Goal: Information Seeking & Learning: Find specific fact

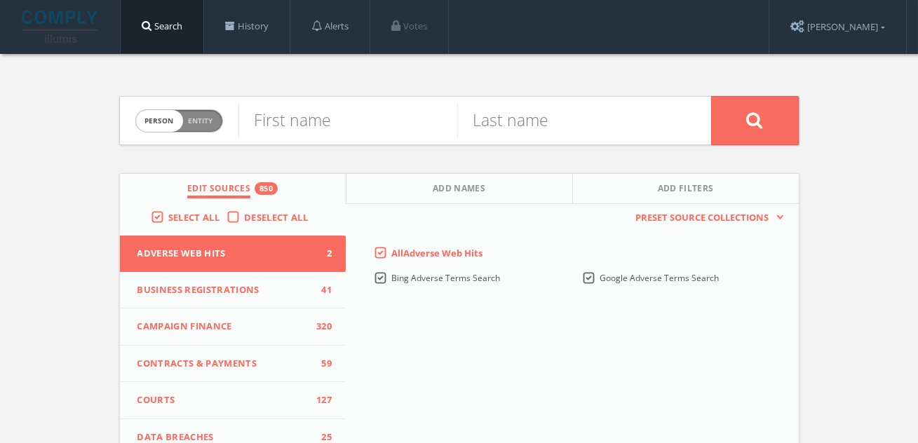
click at [206, 120] on span "Entity" at bounding box center [201, 121] width 25 height 11
checkbox input "true"
click at [342, 120] on input "text" at bounding box center [474, 120] width 473 height 36
paste input "onetrust dataguidance"
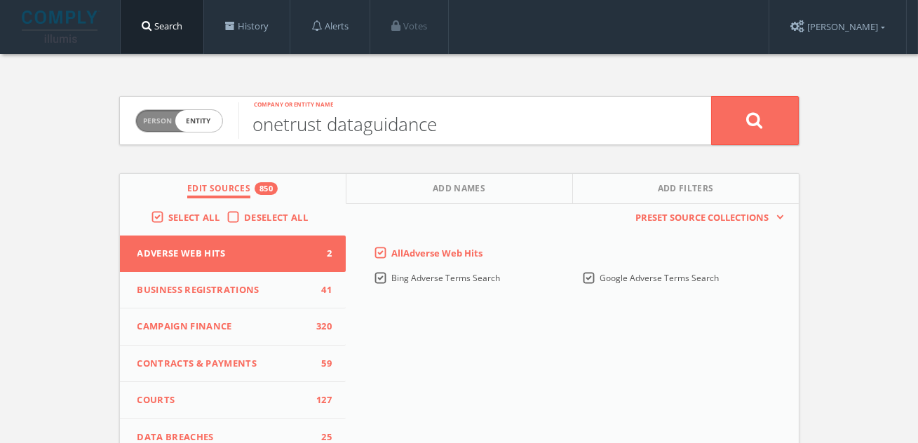
type input "onetrust dataguidance"
click at [711, 96] on button at bounding box center [755, 120] width 88 height 49
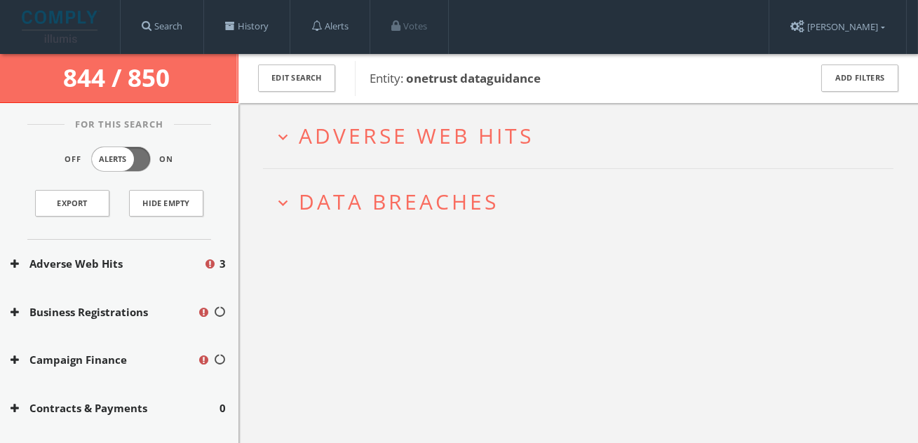
click at [492, 126] on span "Adverse Web Hits" at bounding box center [416, 135] width 235 height 29
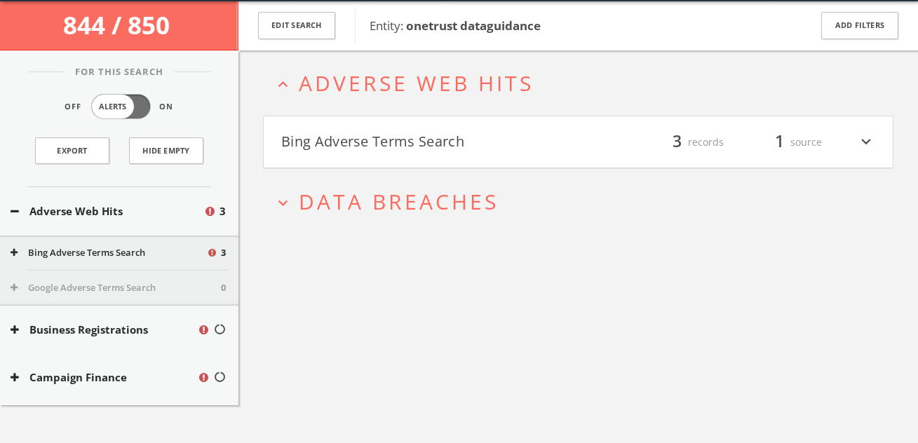
click at [493, 126] on h4 "Bing Adverse Terms Search filter_list 3 records 1 source expand_more" at bounding box center [578, 142] width 629 height 52
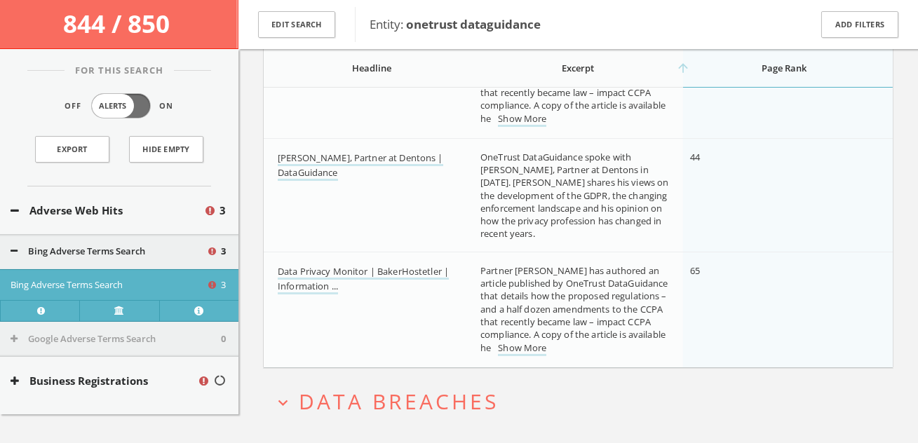
scroll to position [323, 0]
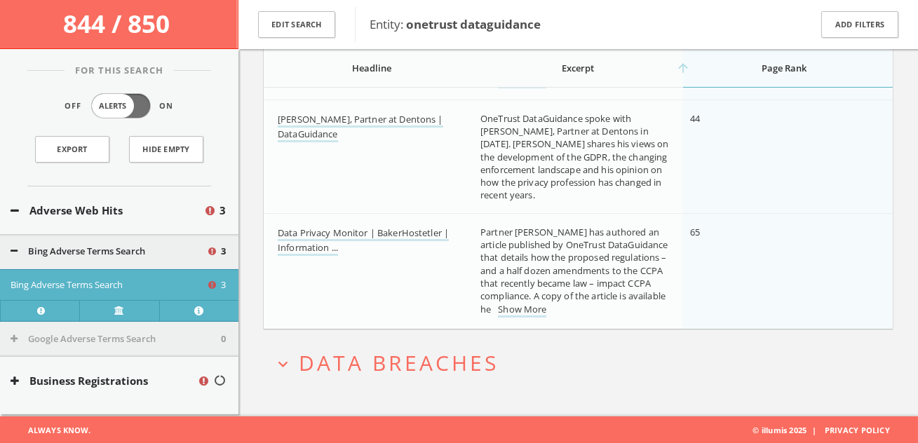
click at [423, 355] on span "Data Breaches" at bounding box center [399, 362] width 200 height 29
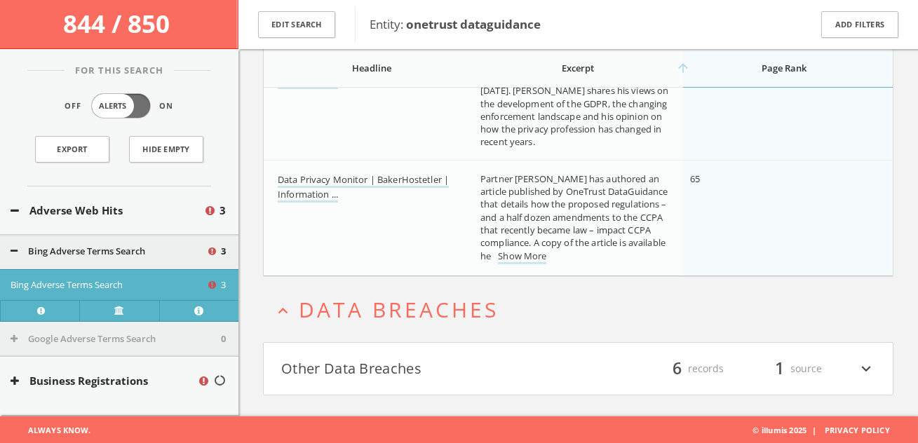
click at [423, 355] on h4 "Other Data Breaches filter_list 6 records 1 source expand_more" at bounding box center [578, 369] width 629 height 52
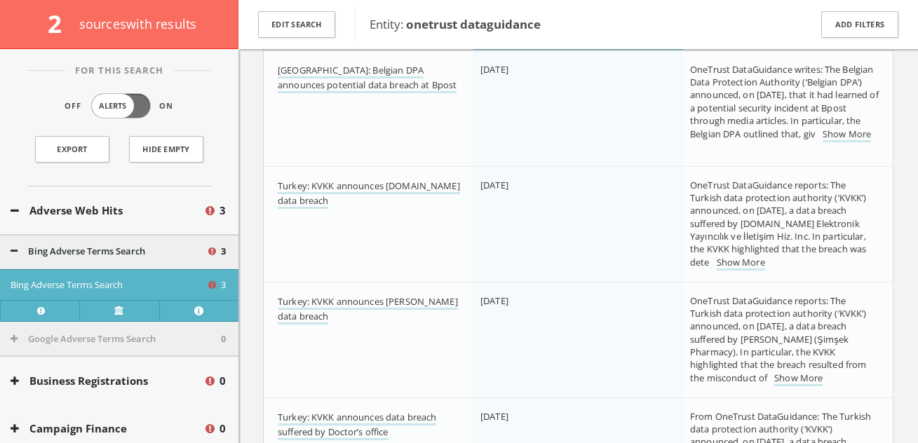
scroll to position [801, 0]
click at [179, 160] on button "Hide Empty" at bounding box center [166, 149] width 74 height 27
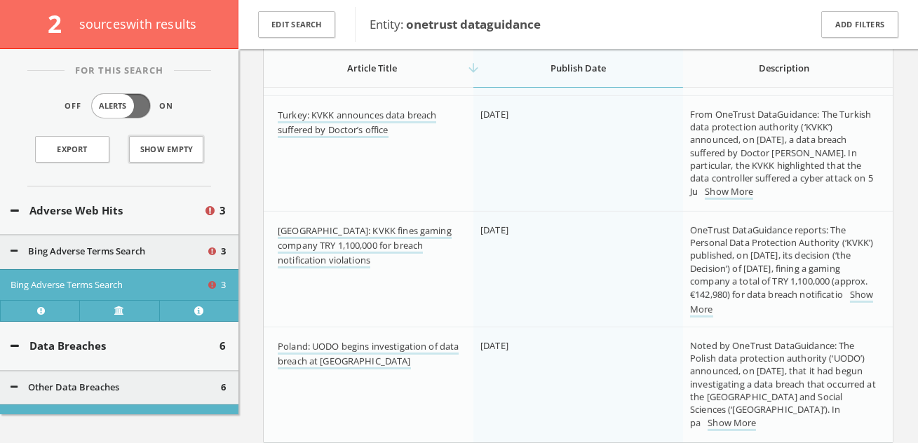
scroll to position [1148, 0]
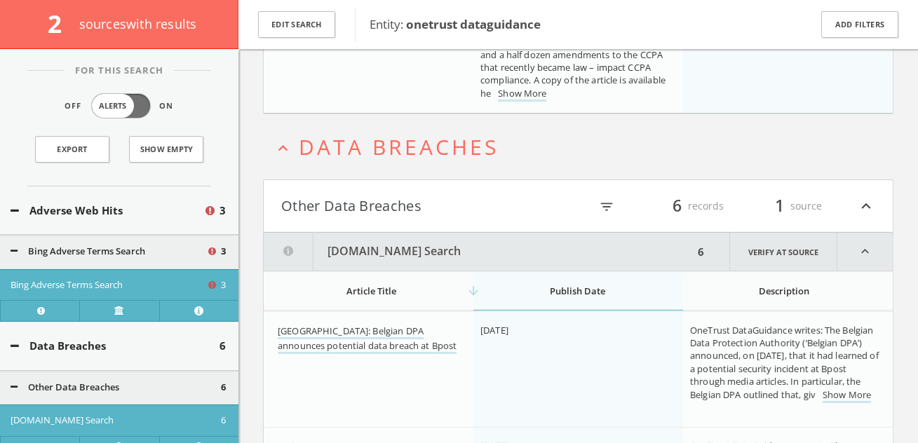
click at [398, 201] on button "Other Data Breaches" at bounding box center [429, 206] width 297 height 24
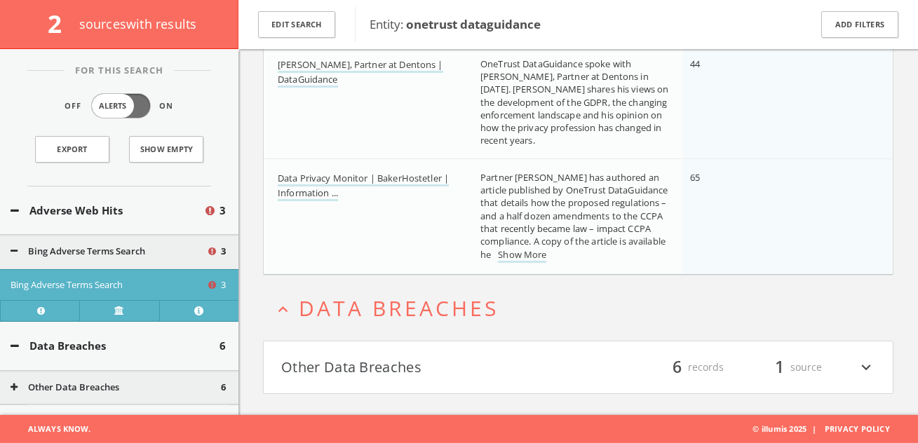
scroll to position [376, 0]
